Goal: Task Accomplishment & Management: Manage account settings

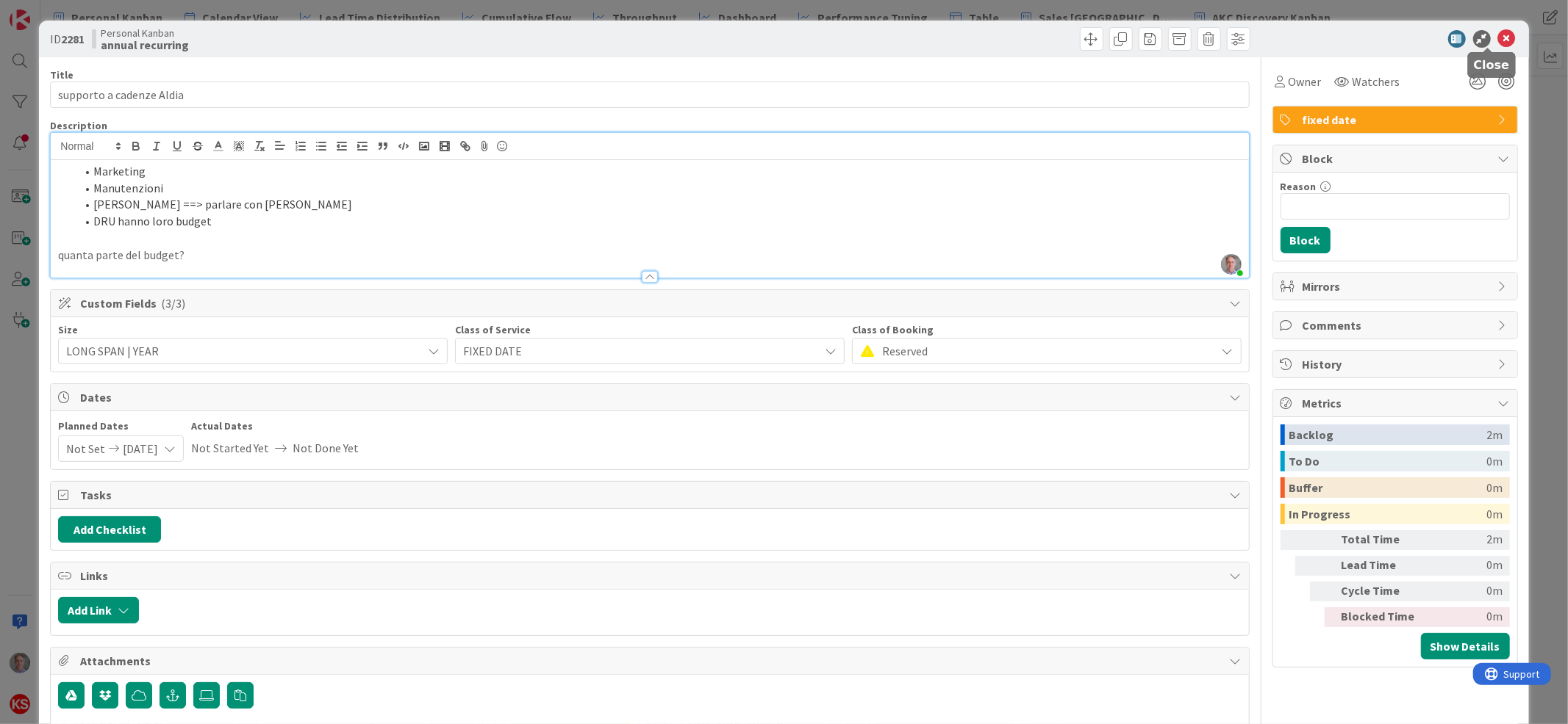
click at [1498, 35] on icon at bounding box center [1507, 39] width 18 height 18
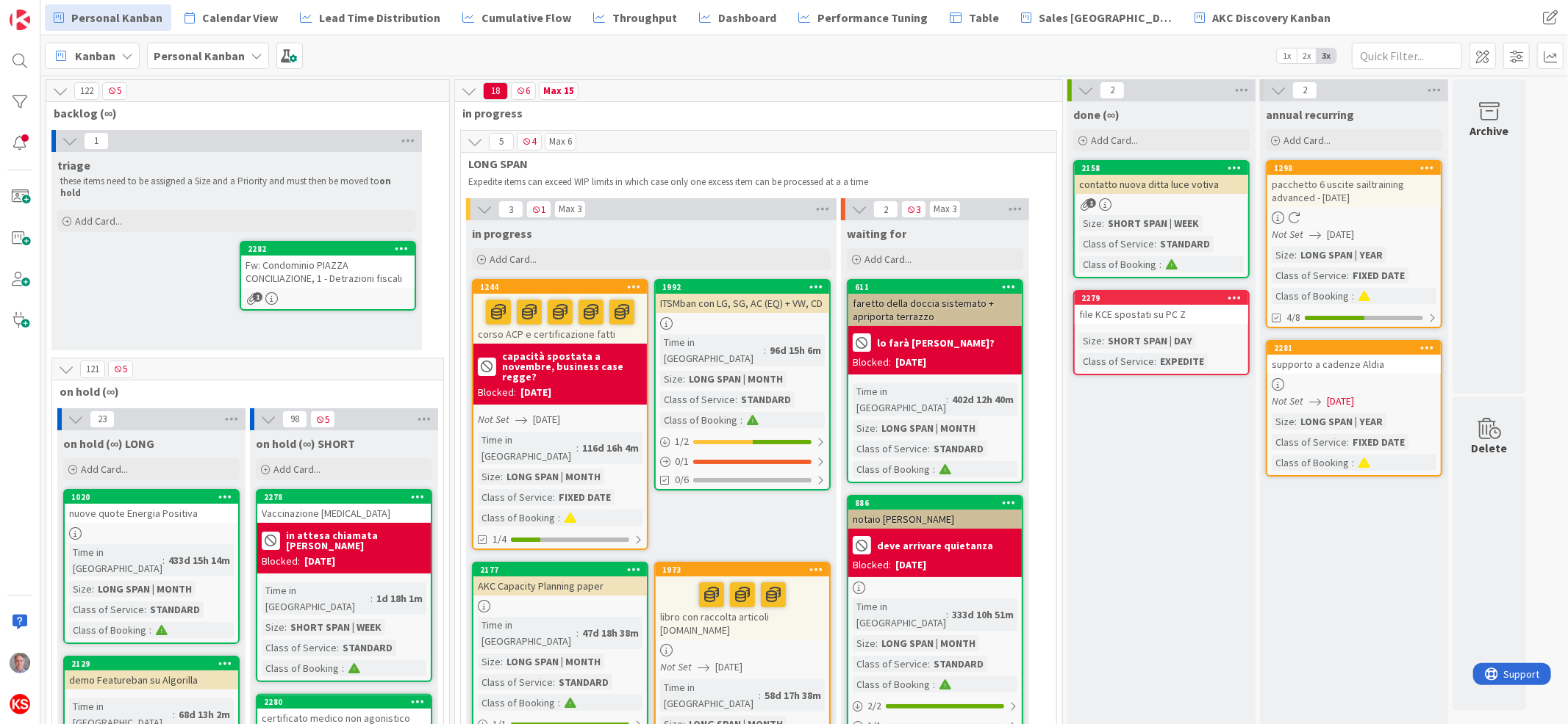
click at [349, 256] on div "Fw: Condominio PIAZZA CONCILIAZIONE, 1 - Detrazioni fiscali" at bounding box center [328, 272] width 174 height 33
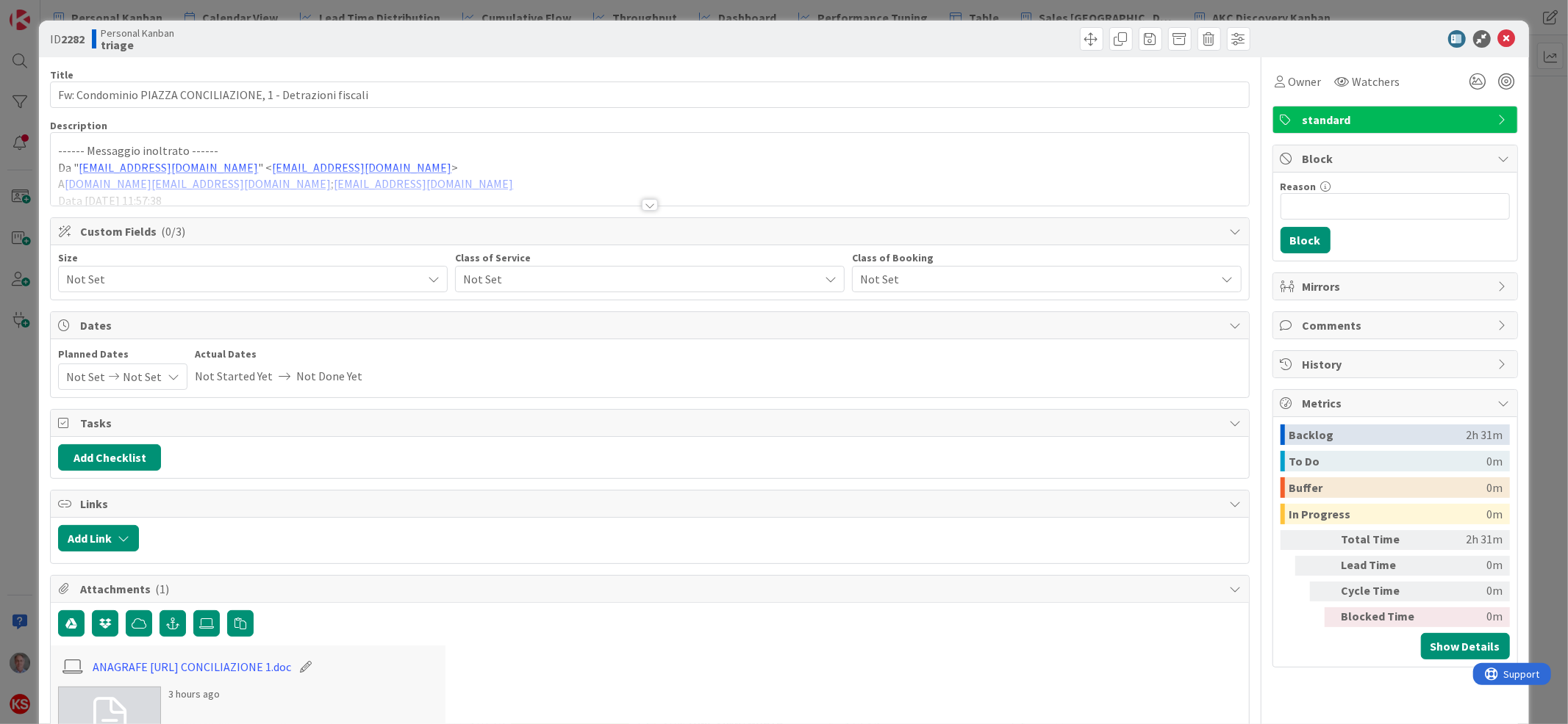
click at [1327, 123] on span "standard" at bounding box center [1397, 120] width 188 height 18
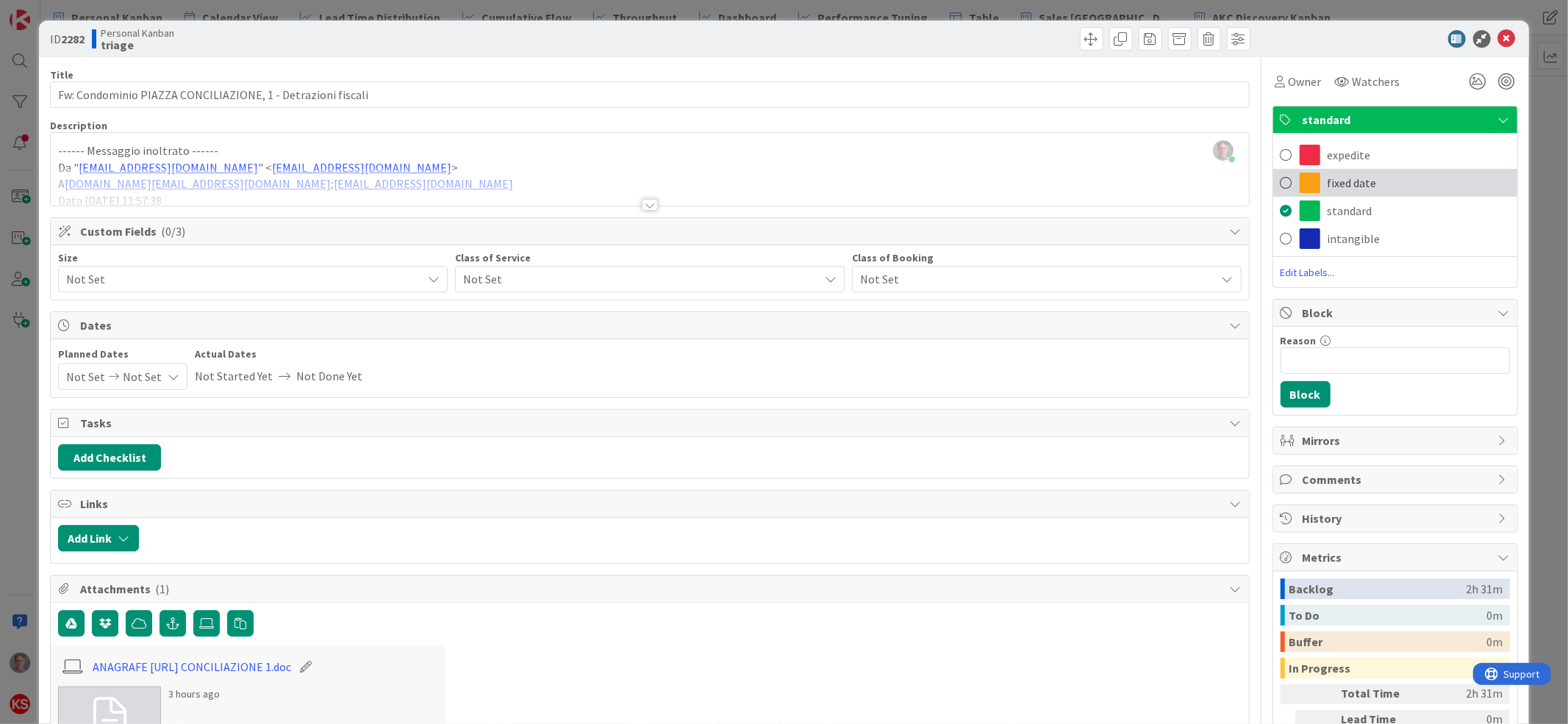
click at [1340, 179] on span "fixed date" at bounding box center [1352, 183] width 49 height 18
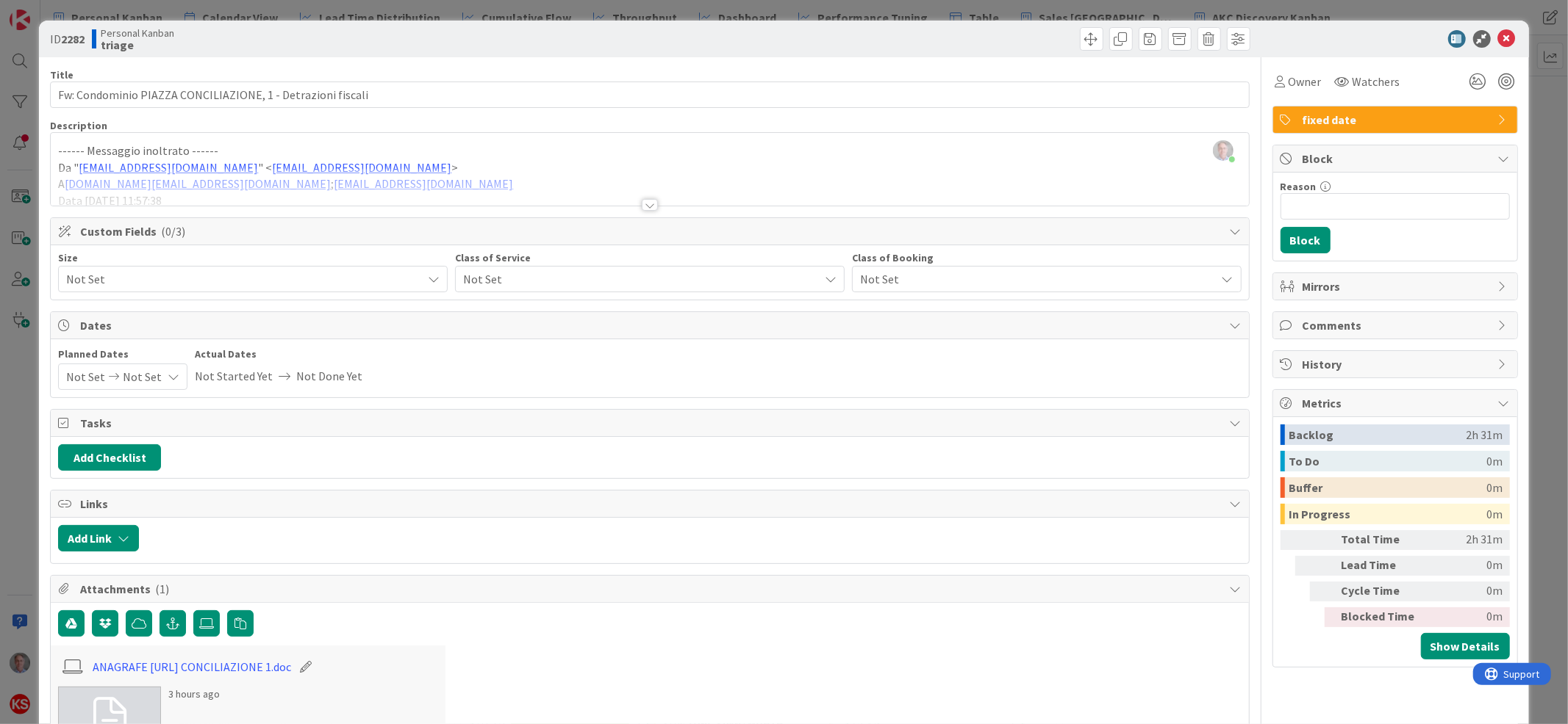
click at [144, 380] on span "Not Set" at bounding box center [142, 377] width 39 height 25
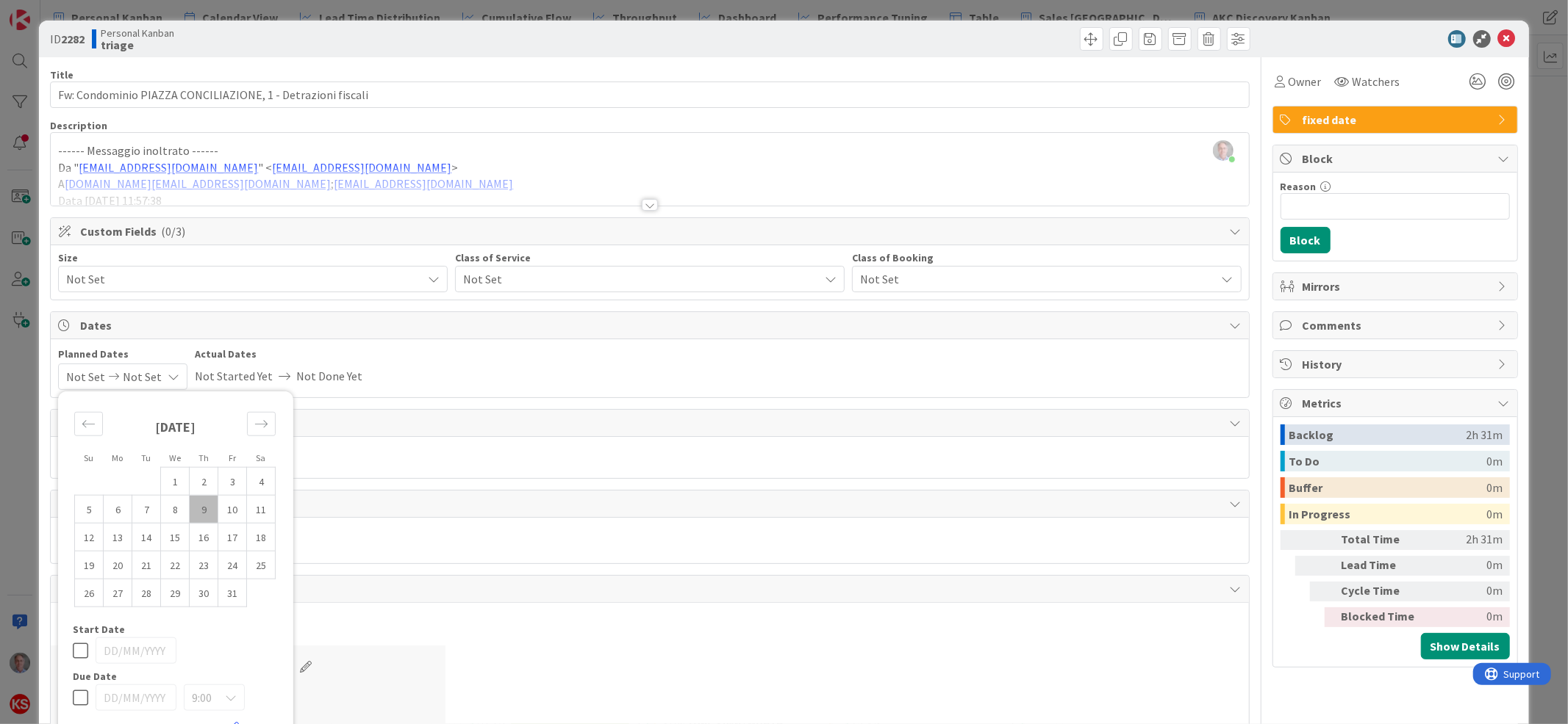
click at [78, 699] on icon at bounding box center [80, 698] width 16 height 18
type input "[DATE]"
click at [175, 541] on td "15" at bounding box center [175, 537] width 29 height 28
type input "[DATE]"
click at [78, 656] on icon at bounding box center [80, 651] width 16 height 18
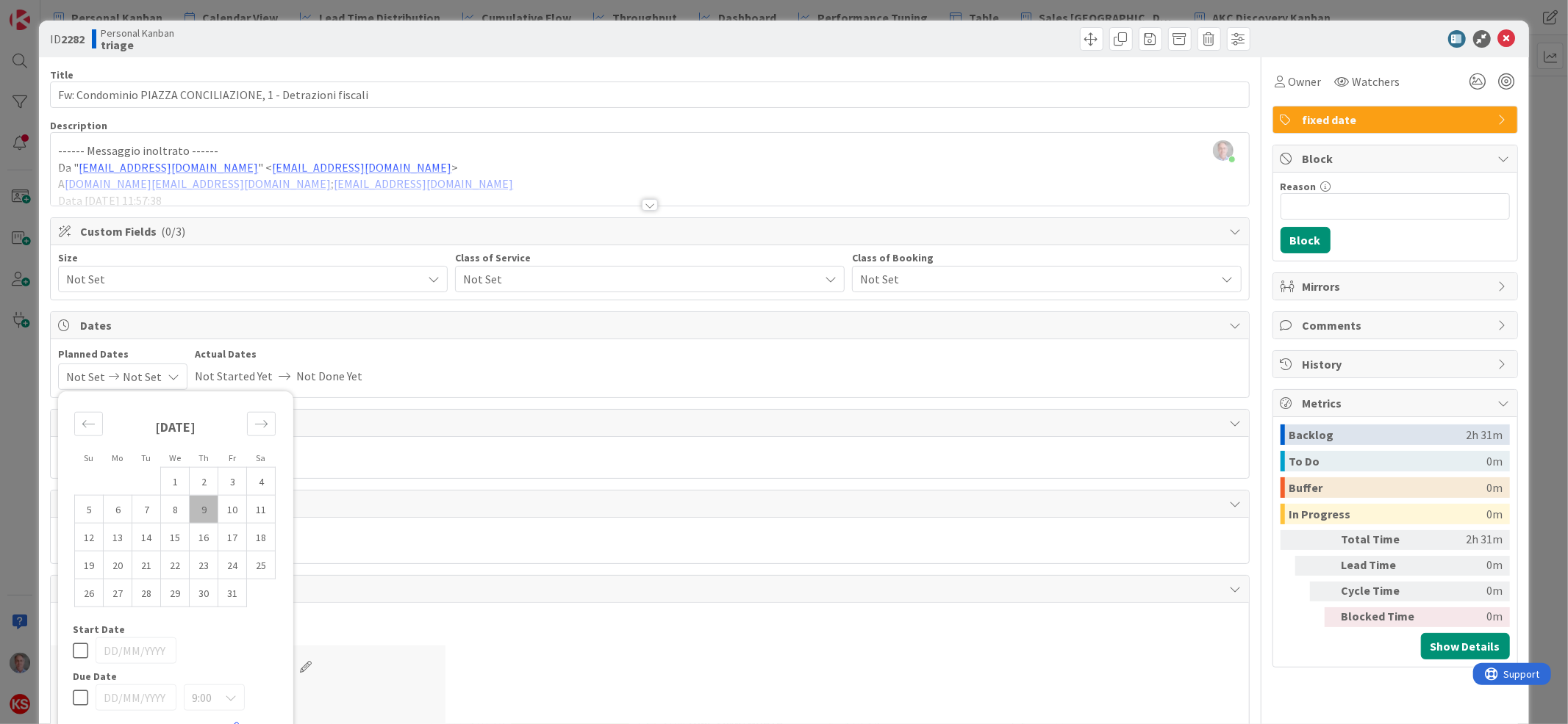
click at [76, 700] on icon at bounding box center [80, 698] width 16 height 18
click at [178, 540] on td "15" at bounding box center [175, 537] width 29 height 28
type input "[DATE]"
click at [672, 274] on span "Not Set" at bounding box center [637, 279] width 348 height 20
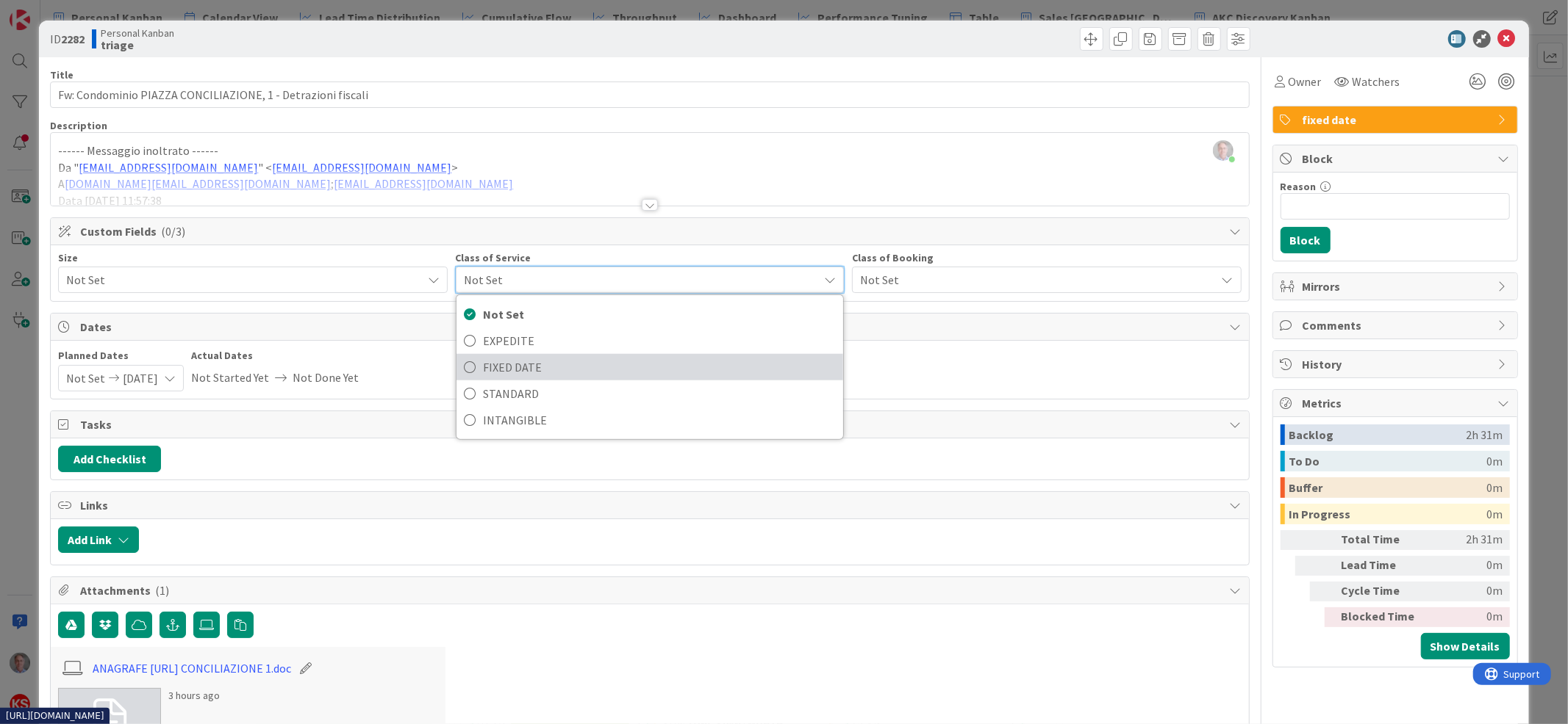
click at [613, 367] on span "FIXED DATE" at bounding box center [659, 367] width 352 height 22
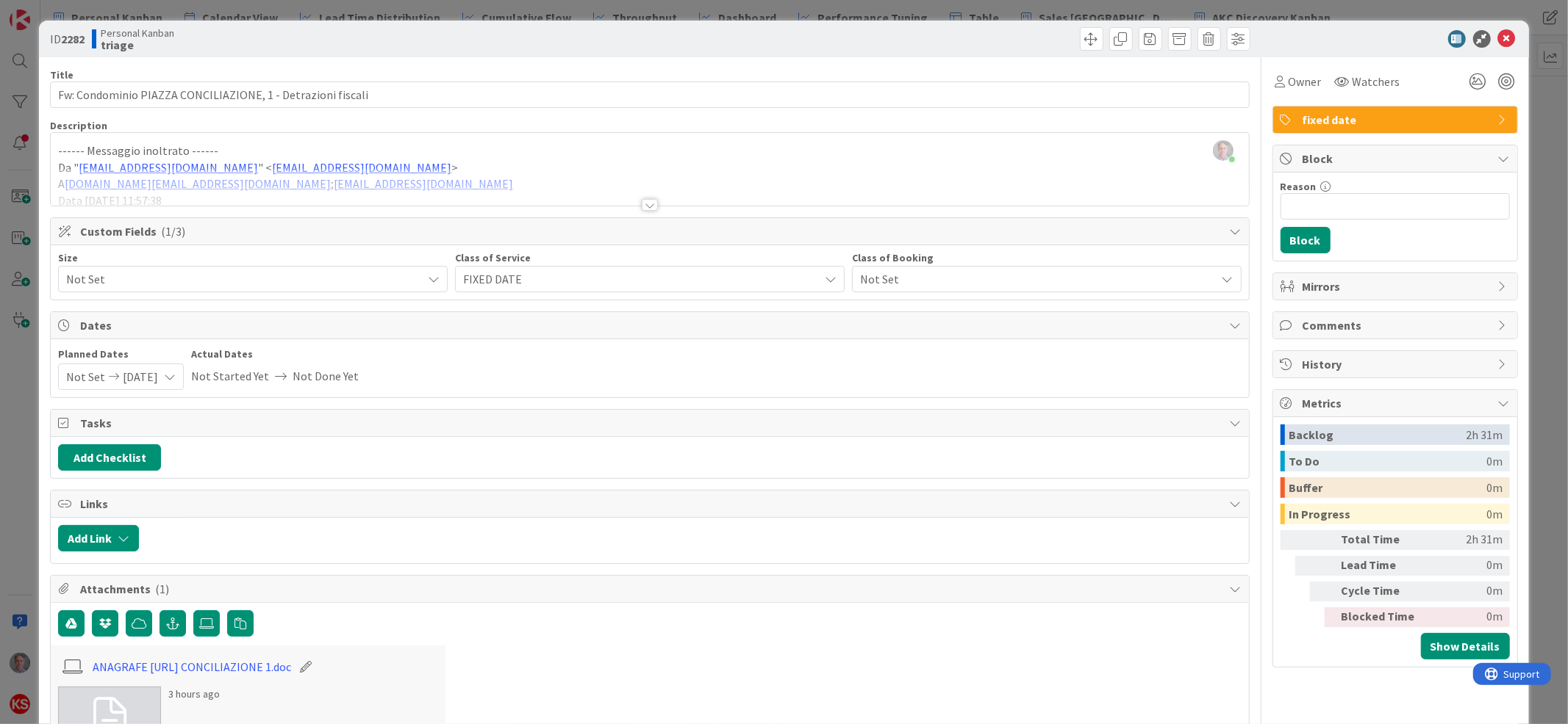
click at [346, 277] on span "Not Set" at bounding box center [240, 279] width 348 height 20
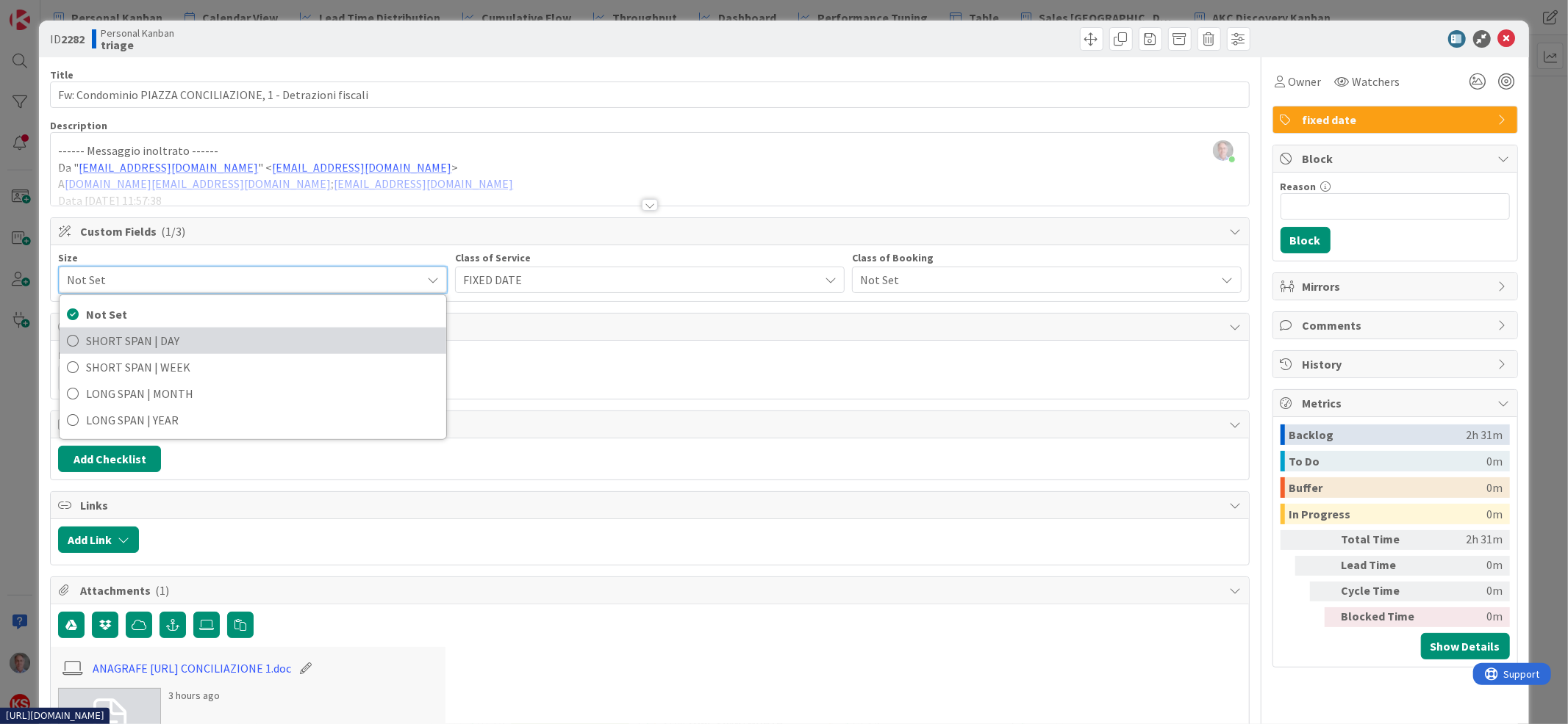
click at [321, 336] on span "SHORT SPAN | DAY" at bounding box center [262, 341] width 352 height 22
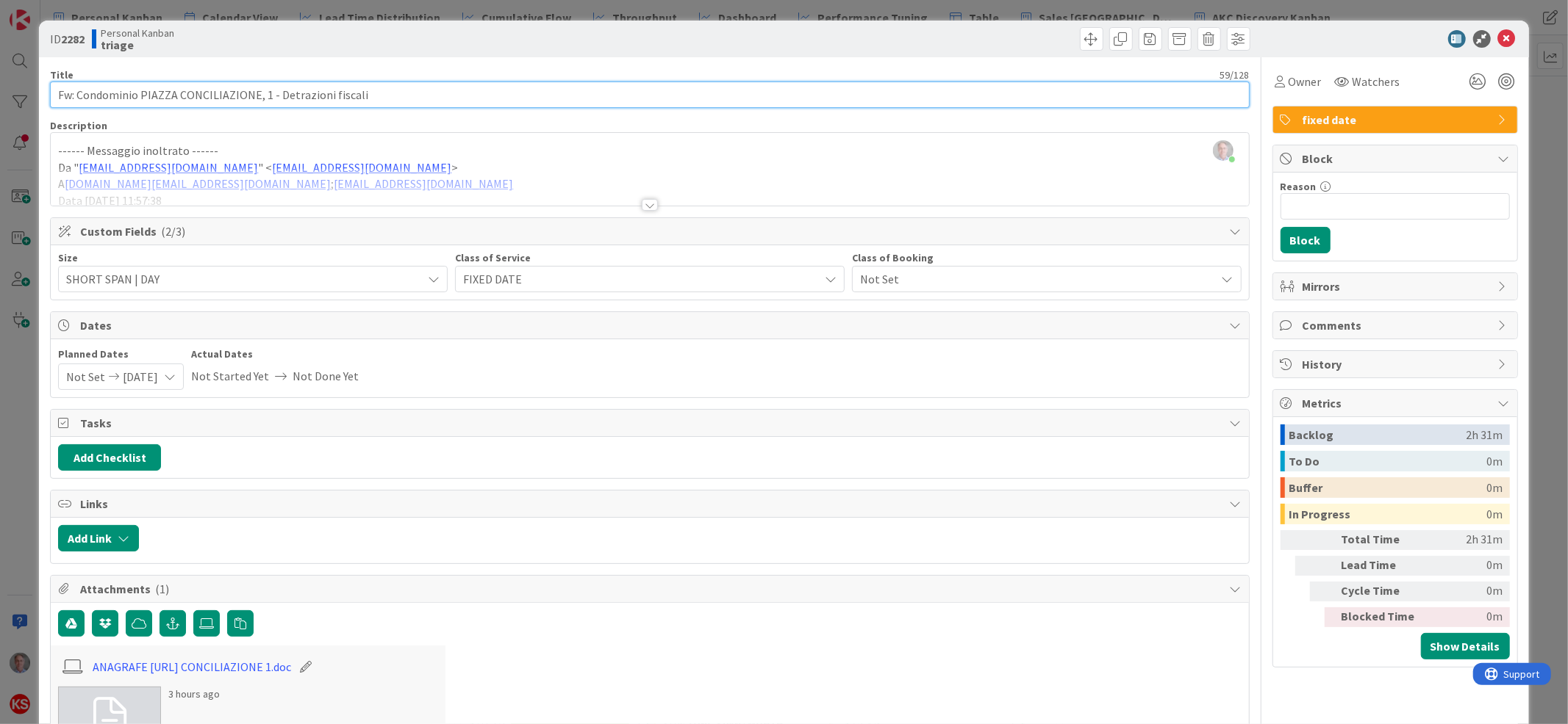
drag, startPoint x: 79, startPoint y: 90, endPoint x: 40, endPoint y: 92, distance: 39.1
click at [40, 92] on div "ID 2282 Personal Kanban triage Title 59 / 128 Fw: Condominio PIAZZA CONCILIAZIO…" at bounding box center [783, 404] width 1489 height 766
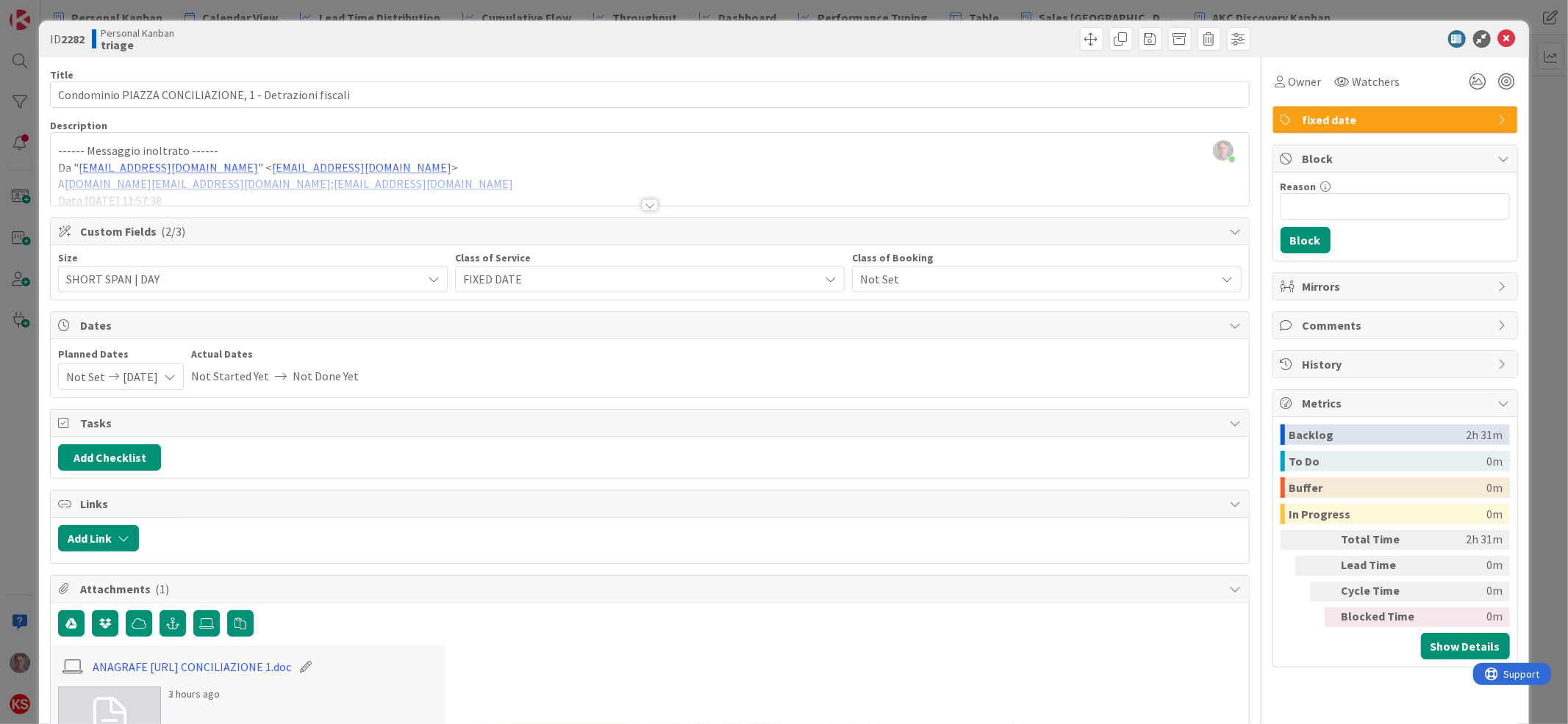
click at [642, 200] on div at bounding box center [650, 205] width 16 height 11
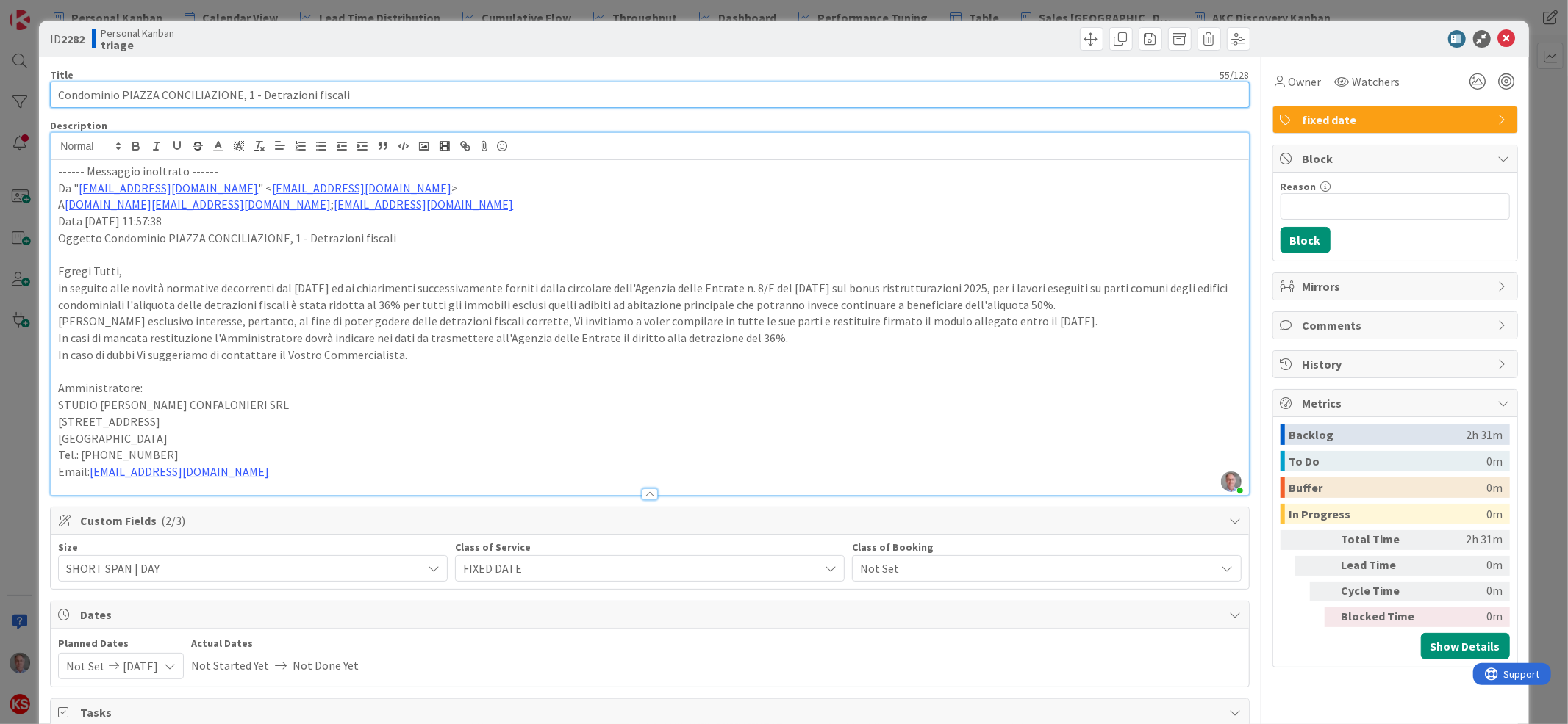
click at [256, 93] on input "Condominio PIAZZA CONCILIAZIONE, 1 - Detrazioni fiscali" at bounding box center [649, 95] width 1199 height 26
type input "Condominio PIAZZA CONCILIAZIONE, 1 - Anagrafe detrazioni fiscali"
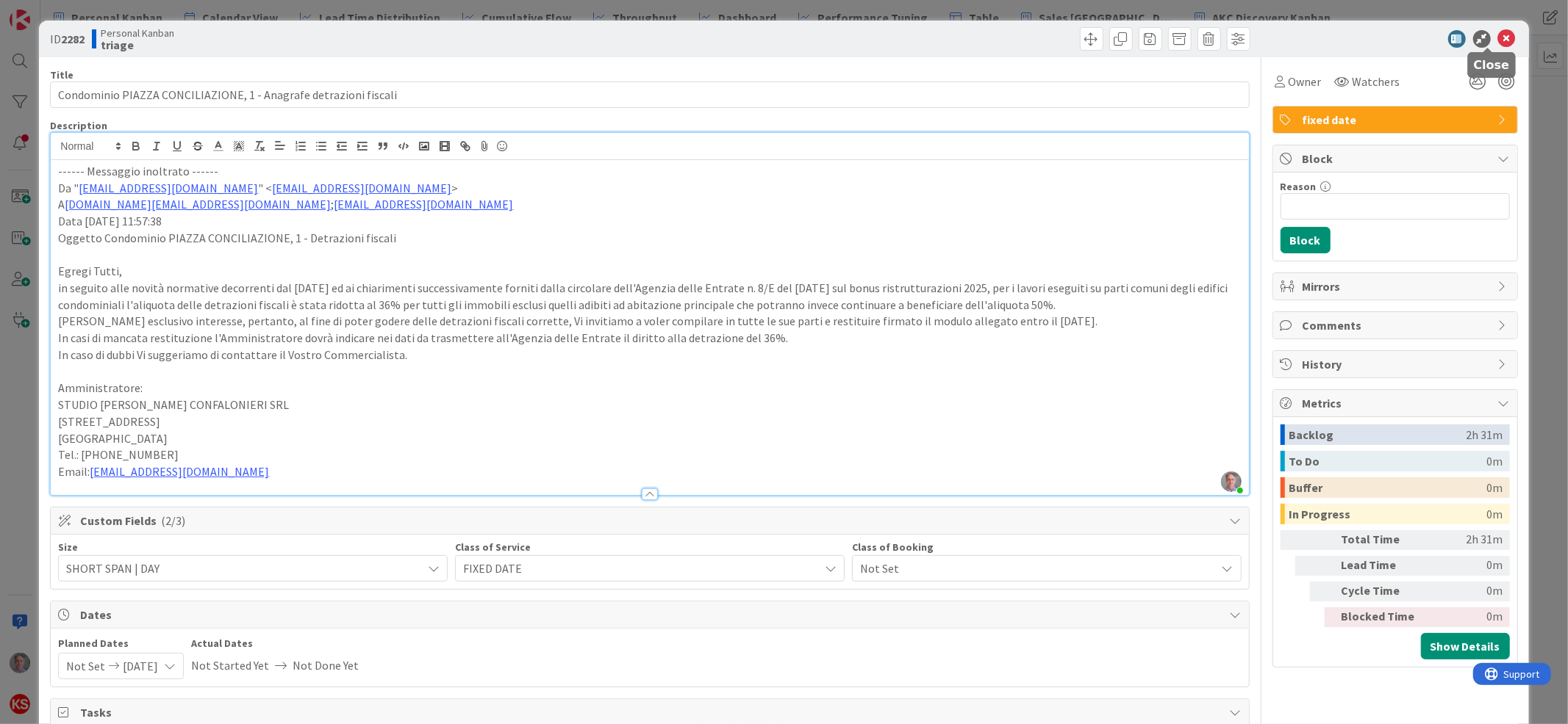
click at [1498, 35] on icon at bounding box center [1507, 39] width 18 height 18
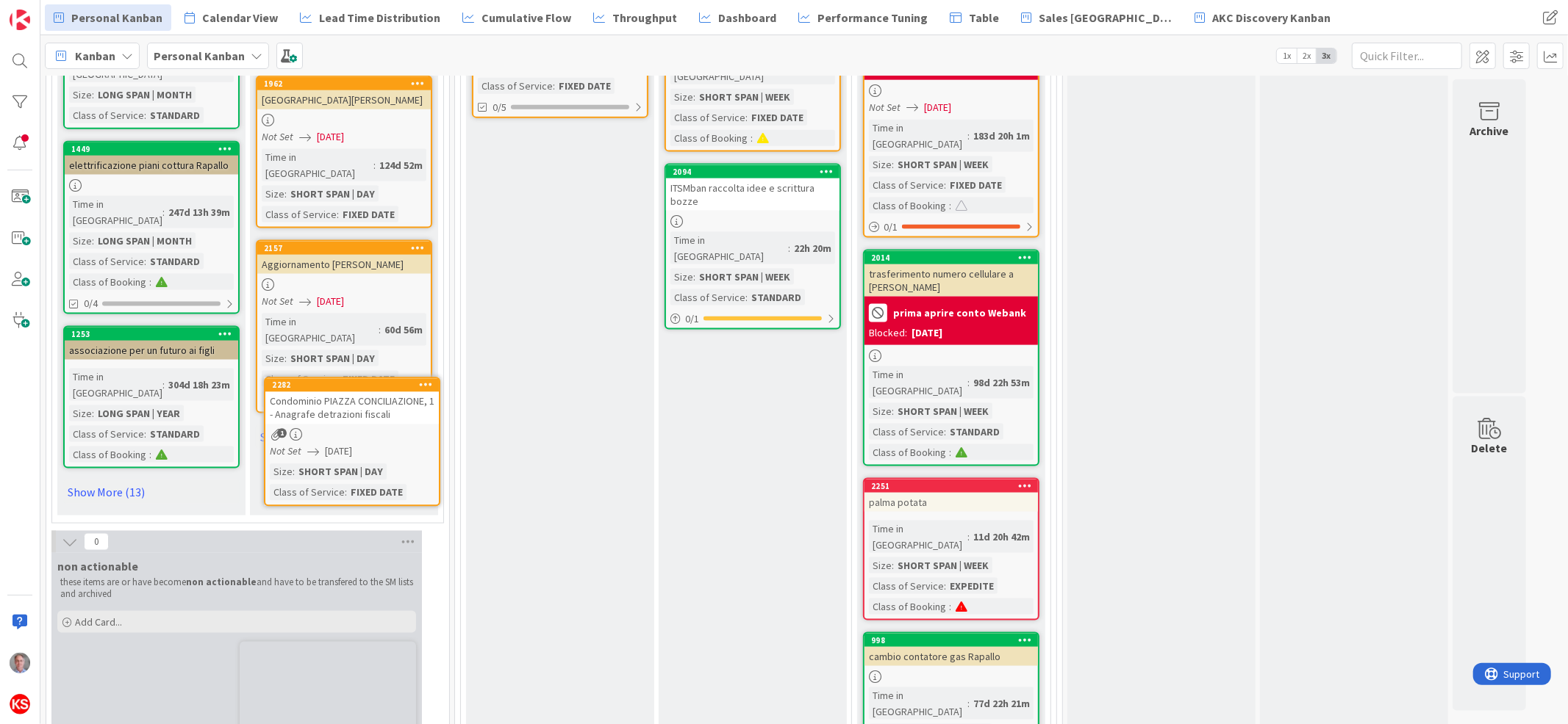
scroll to position [1706, 0]
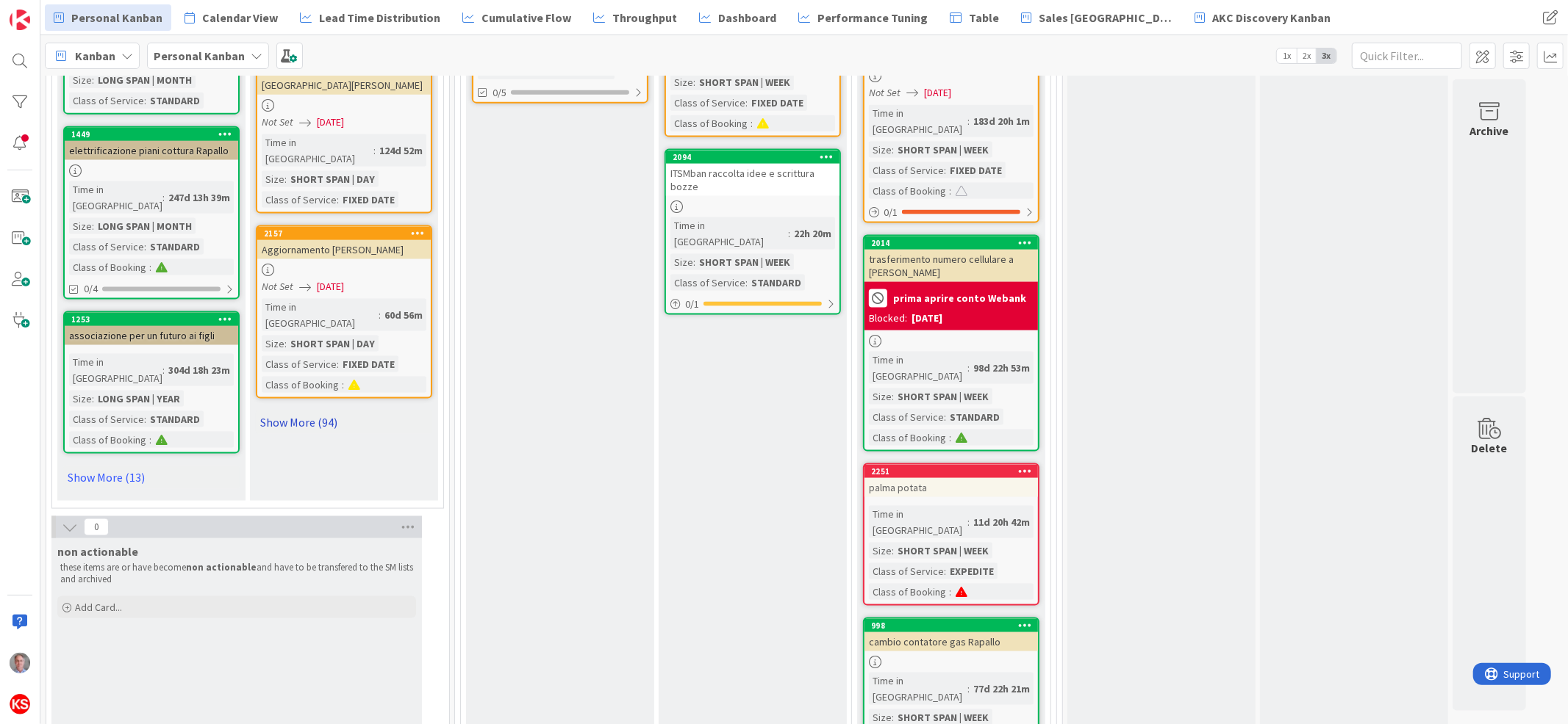
click at [312, 411] on link "Show More (94)" at bounding box center [344, 422] width 176 height 24
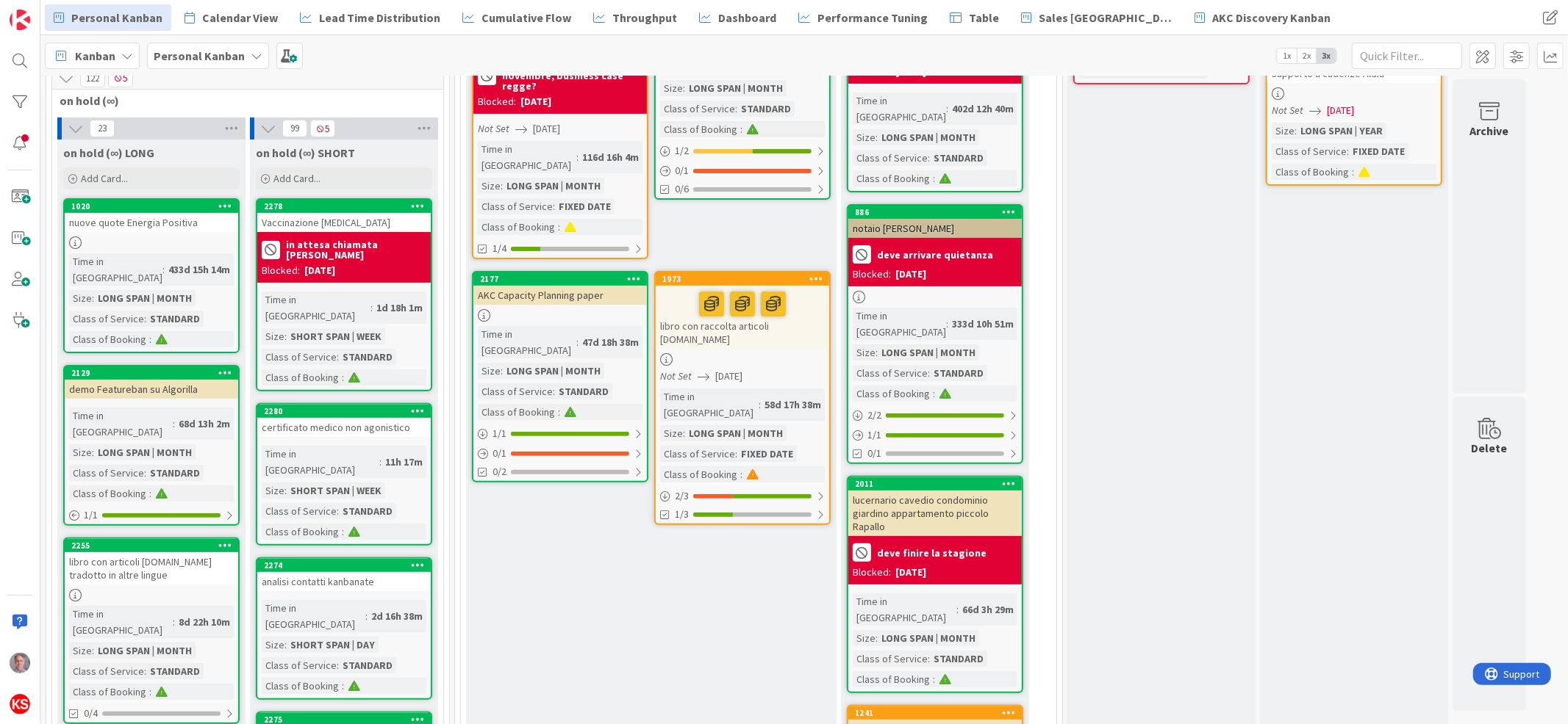
scroll to position [0, 0]
